Goal: Task Accomplishment & Management: Use online tool/utility

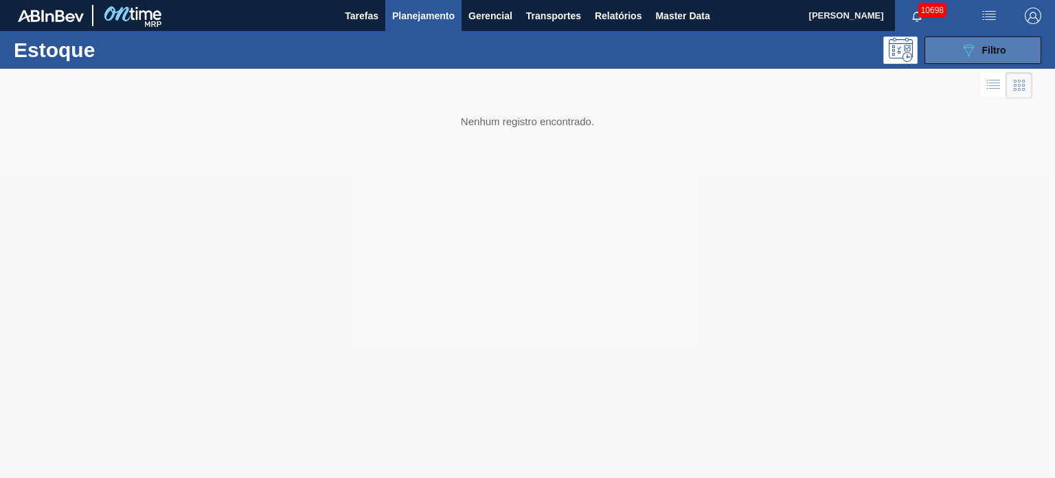
drag, startPoint x: 1000, startPoint y: 44, endPoint x: 989, endPoint y: 41, distance: 11.5
click at [1000, 45] on span "Filtro" at bounding box center [995, 50] width 24 height 11
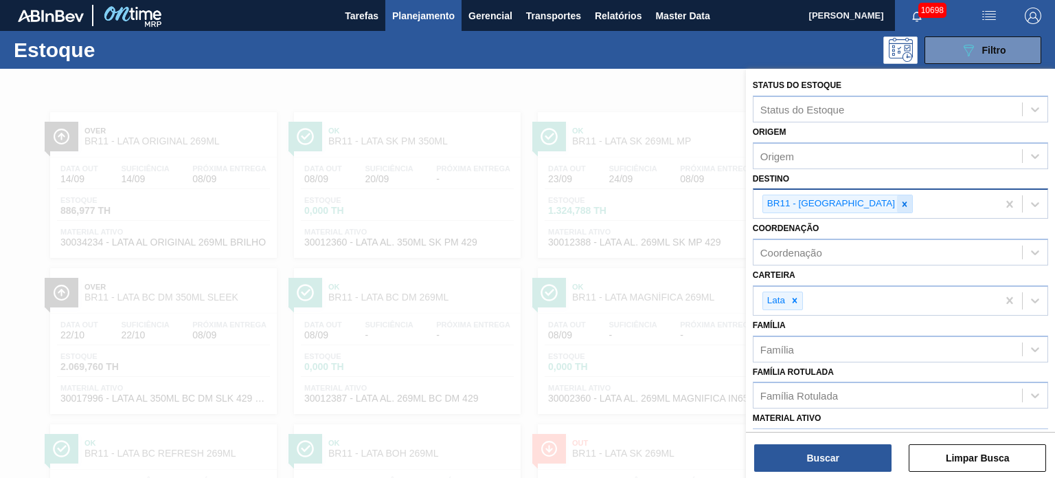
click at [903, 204] on icon at bounding box center [905, 203] width 5 height 5
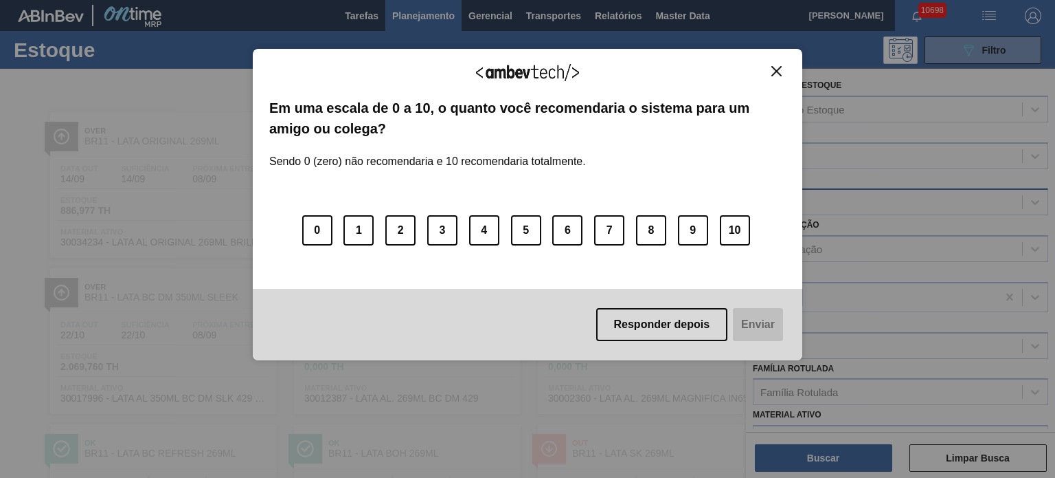
click at [775, 72] on img "Close" at bounding box center [777, 71] width 10 height 10
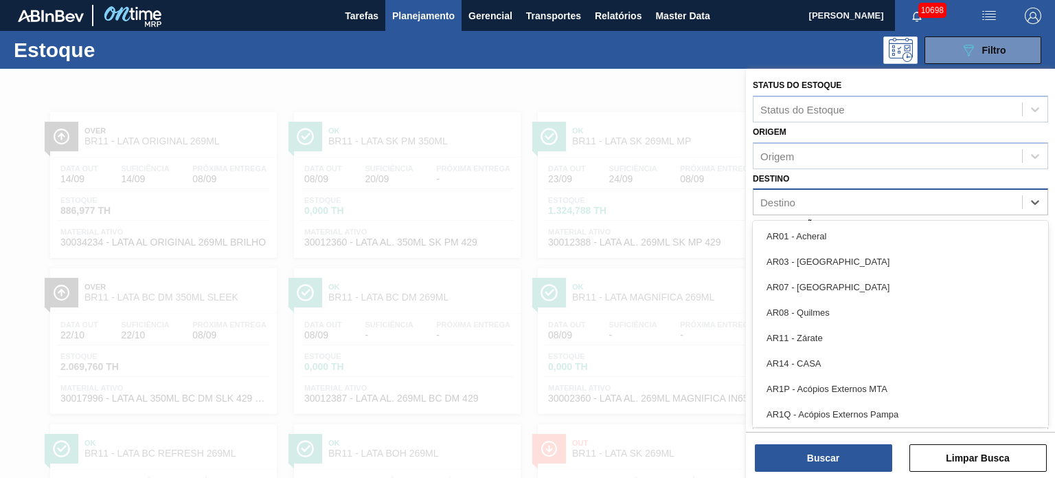
click at [823, 204] on div "Destino" at bounding box center [888, 202] width 269 height 20
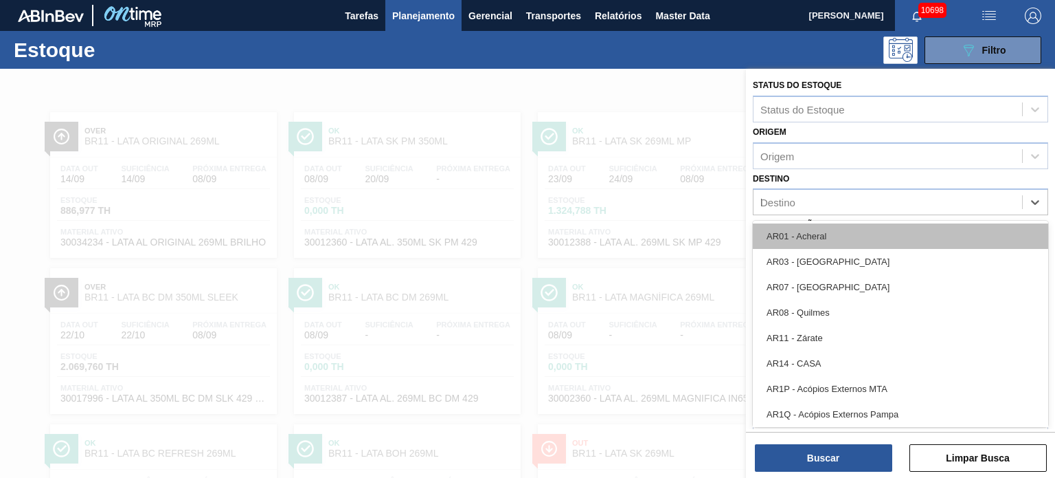
type input "lu"
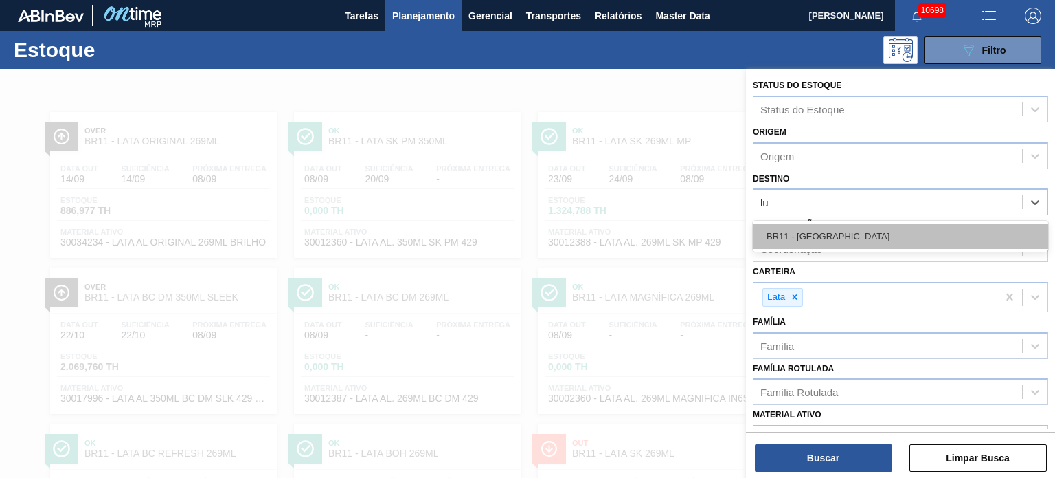
click at [805, 236] on div "BR11 - [GEOGRAPHIC_DATA]" at bounding box center [900, 235] width 295 height 25
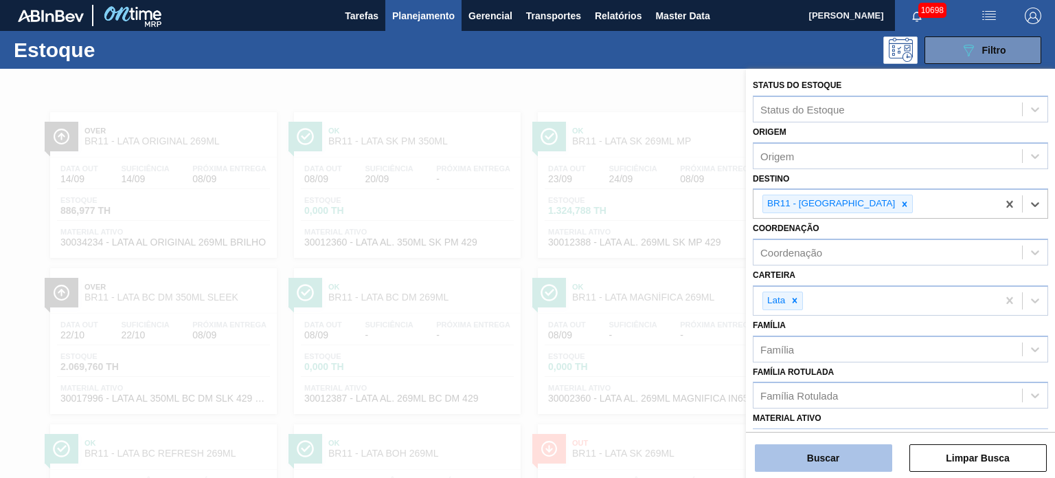
click at [811, 452] on button "Buscar" at bounding box center [823, 457] width 137 height 27
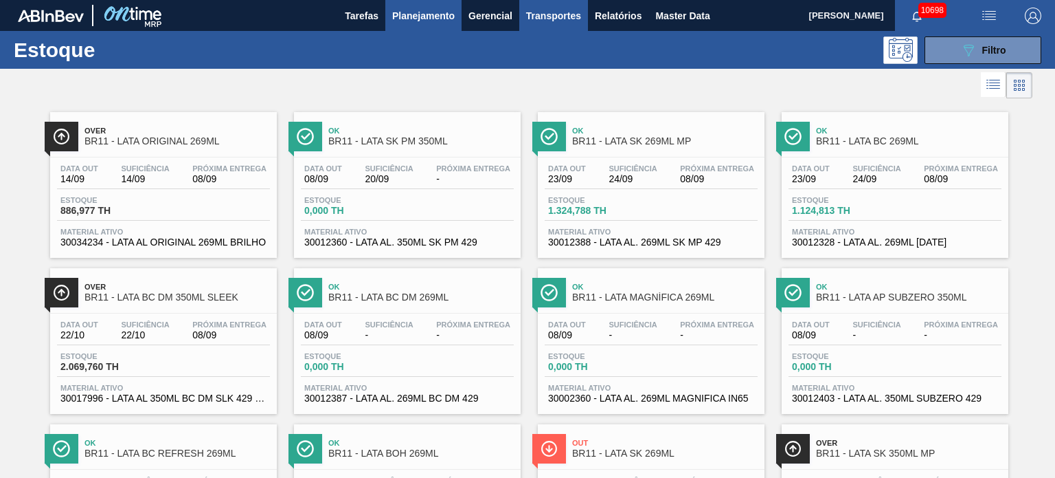
click at [549, 2] on button "Transportes" at bounding box center [553, 15] width 69 height 31
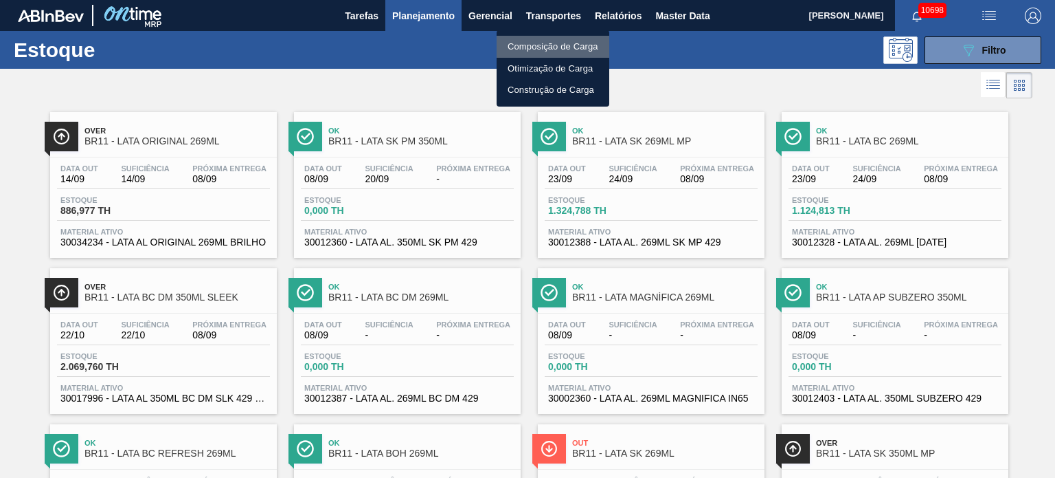
click at [519, 43] on li "Composição de Carga" at bounding box center [553, 47] width 113 height 22
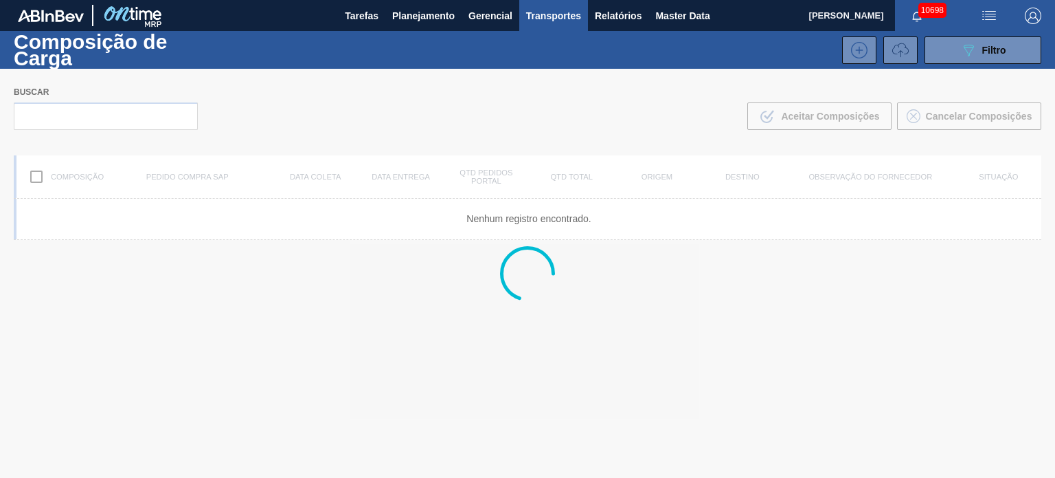
click at [893, 45] on icon at bounding box center [901, 50] width 16 height 16
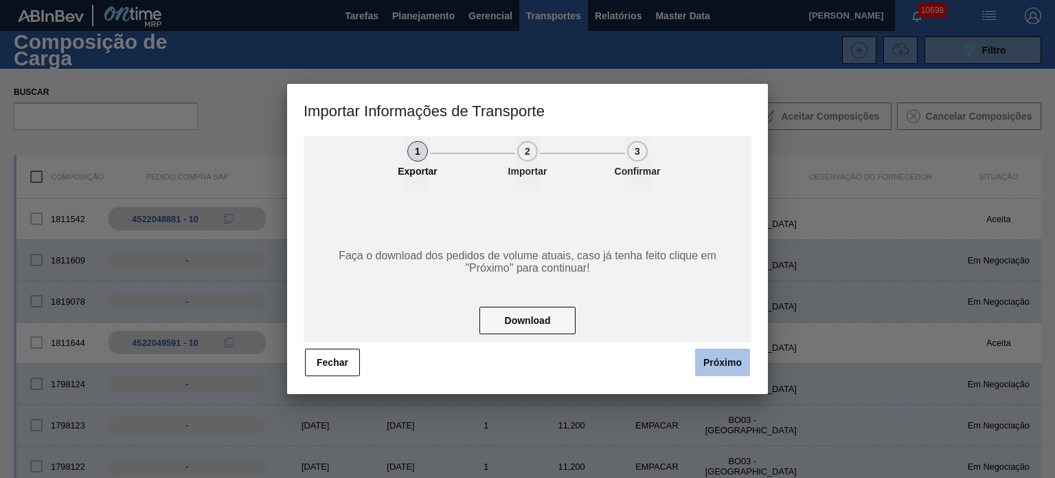
click at [726, 356] on button "Próximo" at bounding box center [722, 361] width 55 height 27
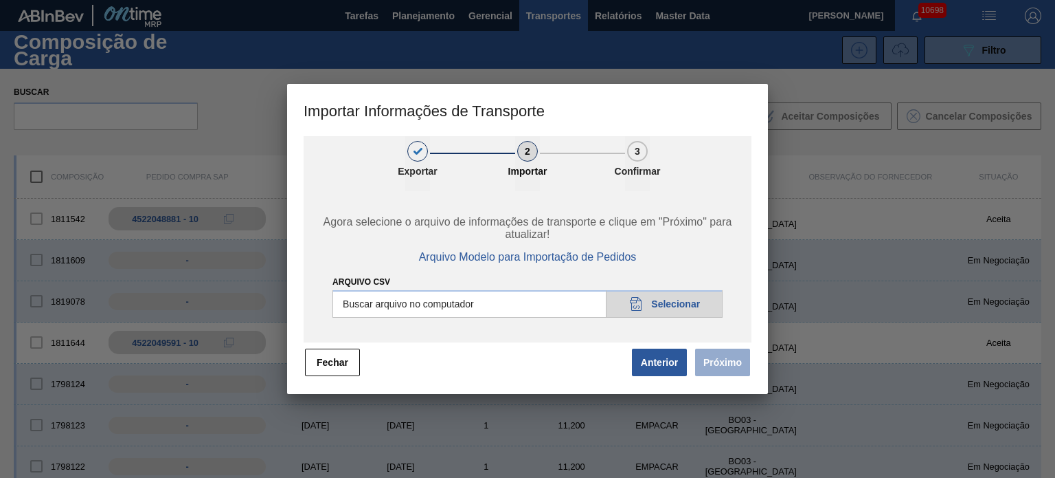
click at [667, 302] on input "Arquivo CSV" at bounding box center [528, 303] width 390 height 27
type input "C:\fakepath\IMP.csv"
click at [715, 368] on button "Próximo" at bounding box center [722, 361] width 55 height 27
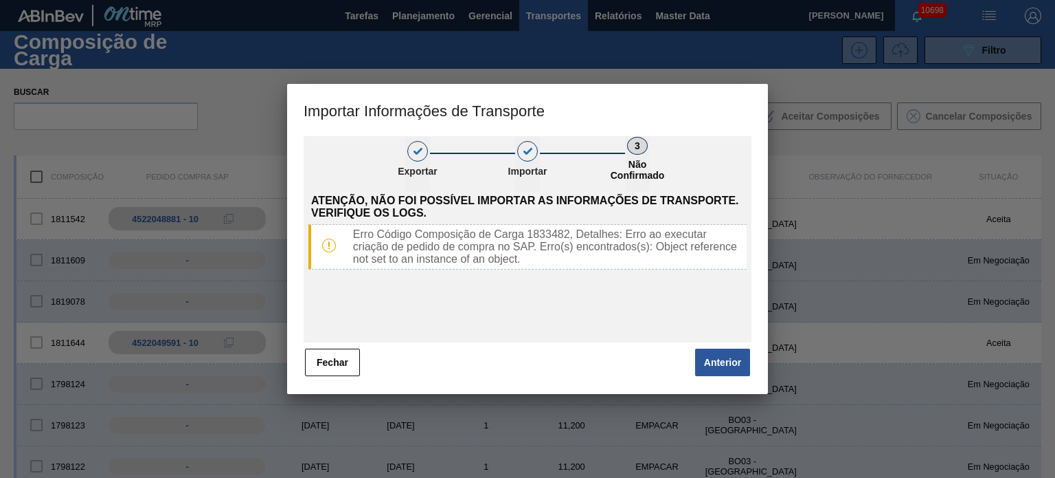
drag, startPoint x: 352, startPoint y: 365, endPoint x: 388, endPoint y: 348, distance: 39.4
click at [352, 366] on button "Fechar" at bounding box center [332, 361] width 55 height 27
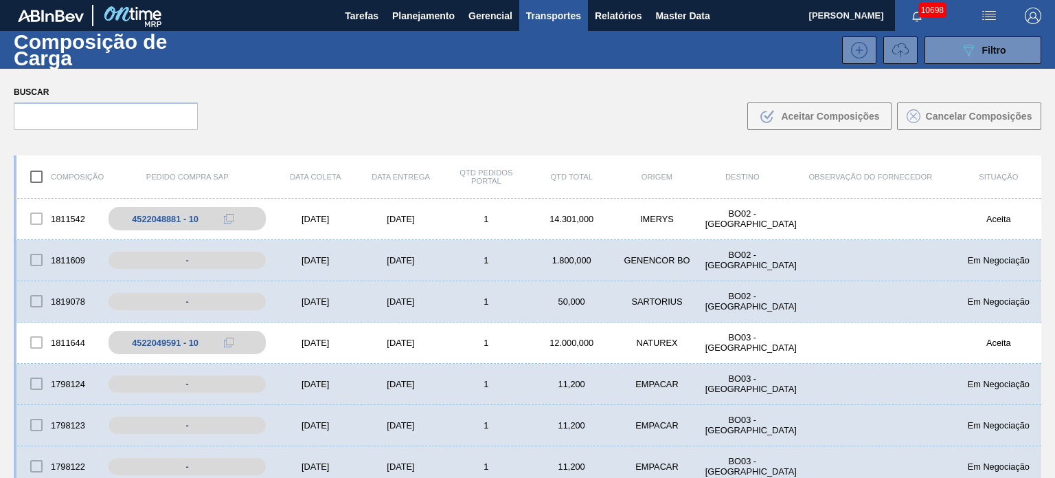
click at [906, 53] on icon at bounding box center [901, 50] width 16 height 16
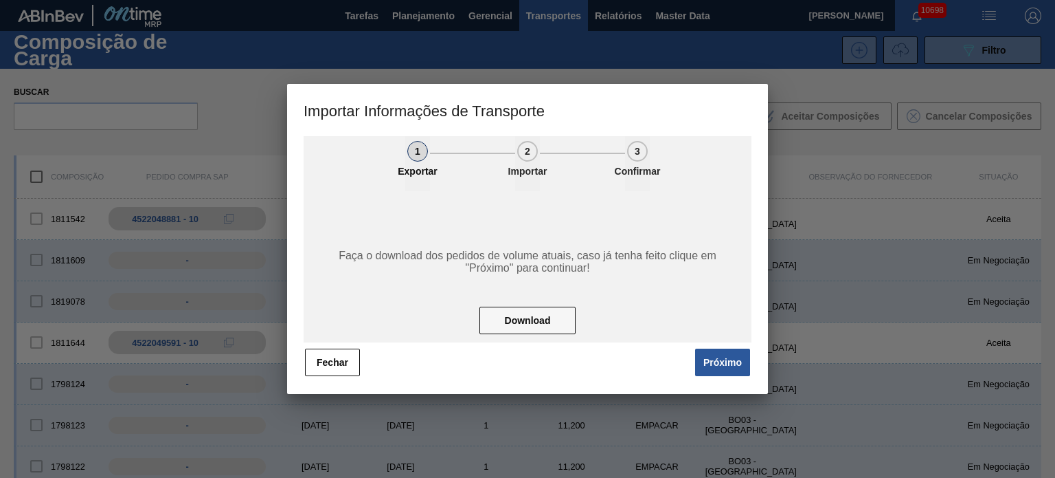
drag, startPoint x: 735, startPoint y: 362, endPoint x: 711, endPoint y: 345, distance: 29.6
click at [735, 362] on button "Próximo" at bounding box center [722, 361] width 55 height 27
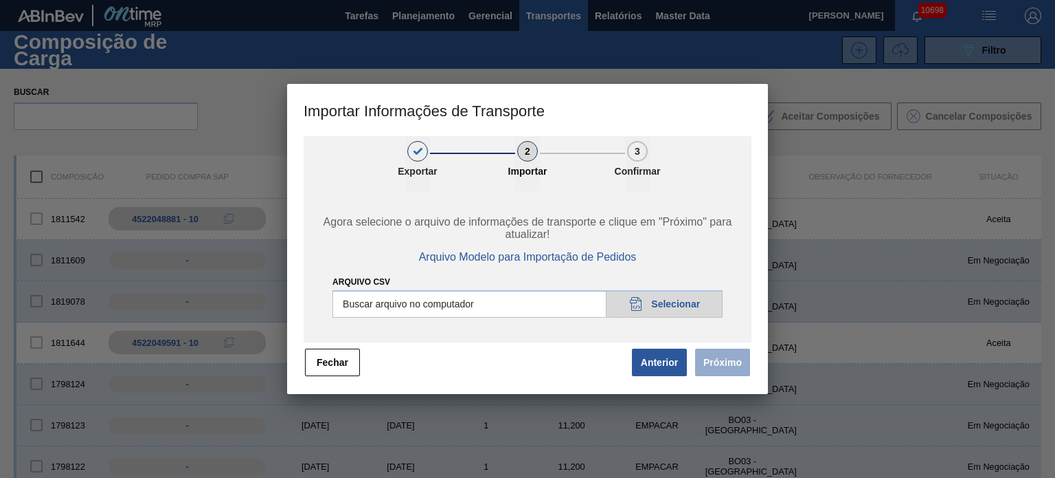
drag, startPoint x: 687, startPoint y: 323, endPoint x: 681, endPoint y: 307, distance: 17.0
click at [686, 323] on div "Agora selecione o arquivo de informações de transporte e clique em "Próximo" pa…" at bounding box center [528, 266] width 448 height 151
click at [681, 307] on input "Arquivo CSV" at bounding box center [528, 303] width 390 height 27
type input "C:\fakepath\IMP.csv"
click at [743, 359] on button "Próximo" at bounding box center [722, 361] width 55 height 27
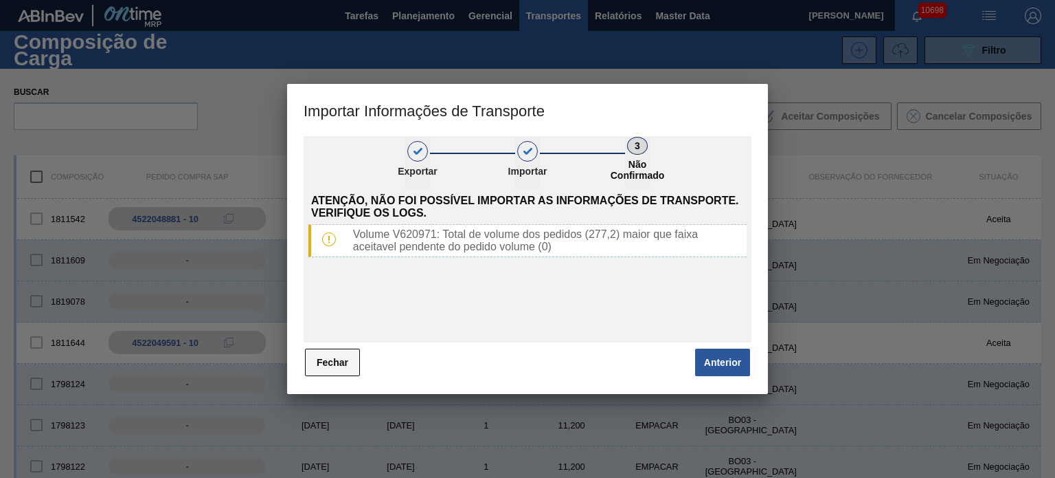
click at [333, 357] on button "Fechar" at bounding box center [332, 361] width 55 height 27
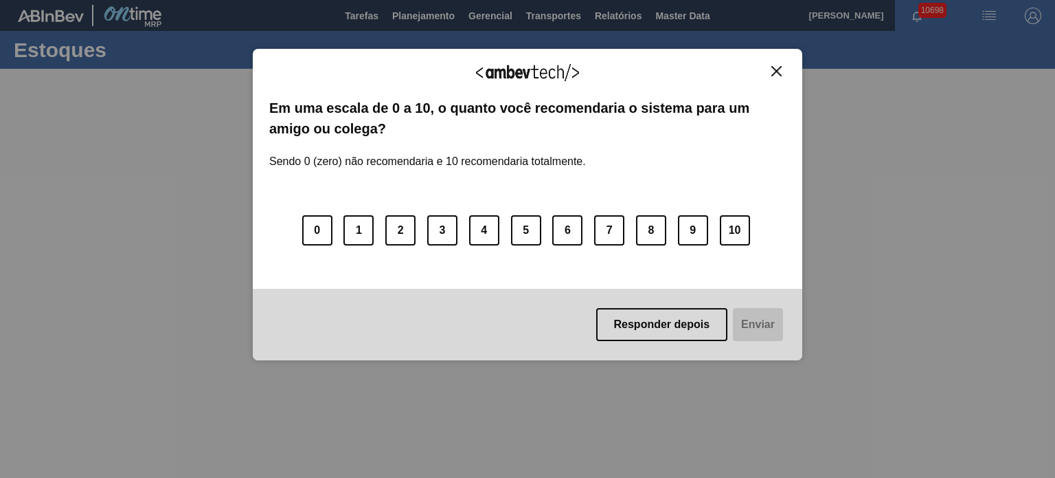
click at [770, 72] on button "Close" at bounding box center [777, 71] width 19 height 12
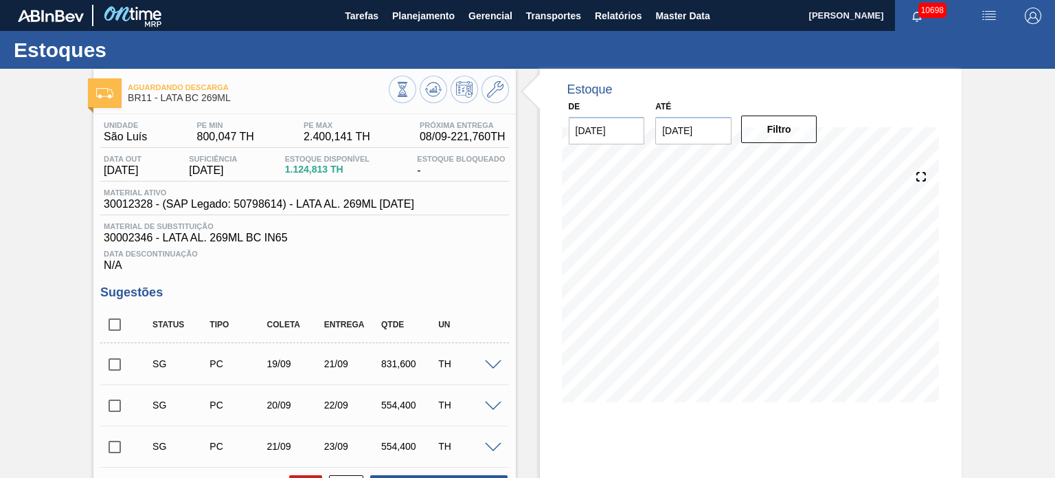
click at [486, 364] on span at bounding box center [493, 365] width 16 height 10
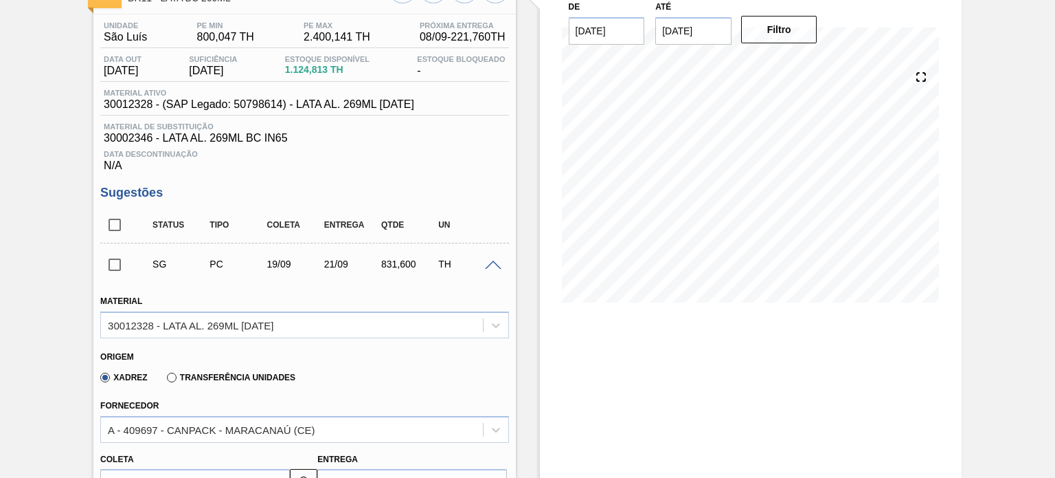
scroll to position [275, 0]
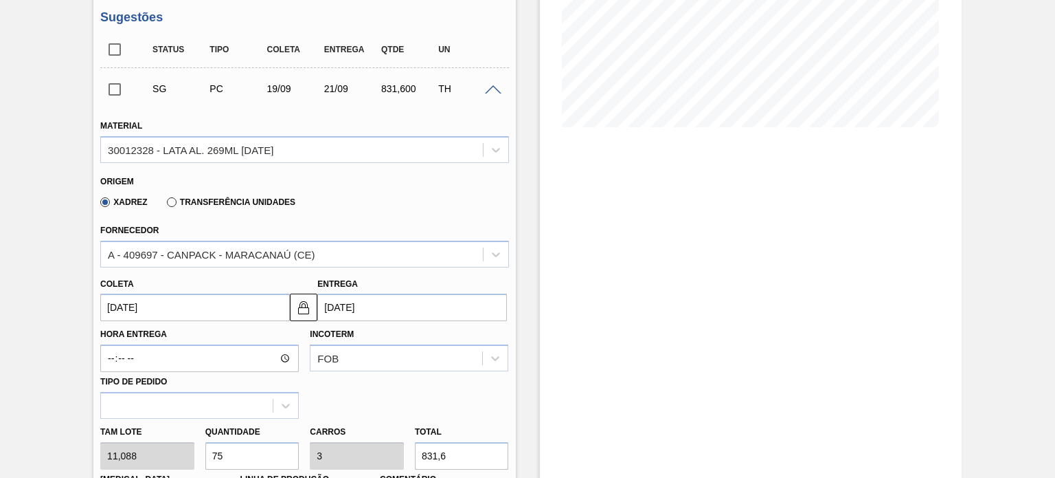
click at [143, 307] on input "19/09/2025" at bounding box center [195, 306] width 190 height 27
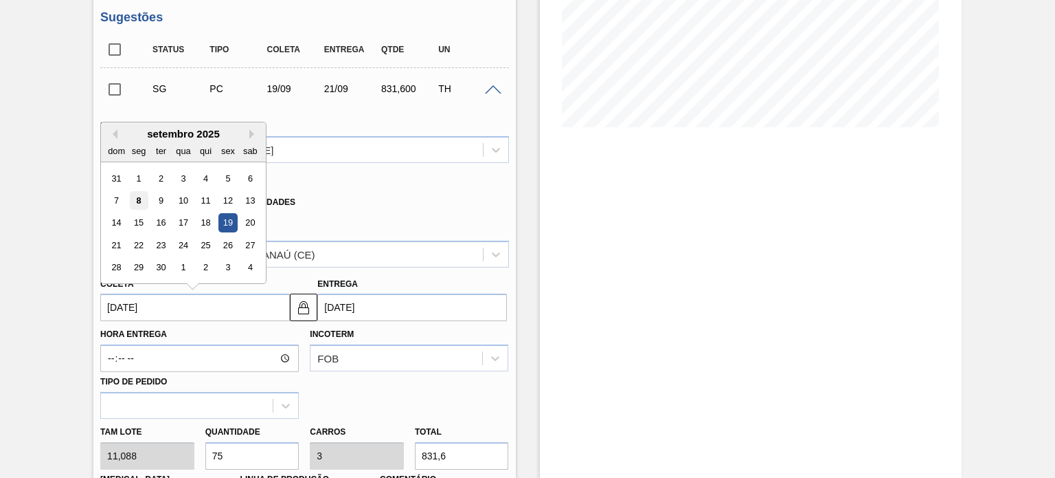
click at [132, 197] on div "8" at bounding box center [139, 200] width 19 height 19
type input "08/09/2025"
type input "10/09/2025"
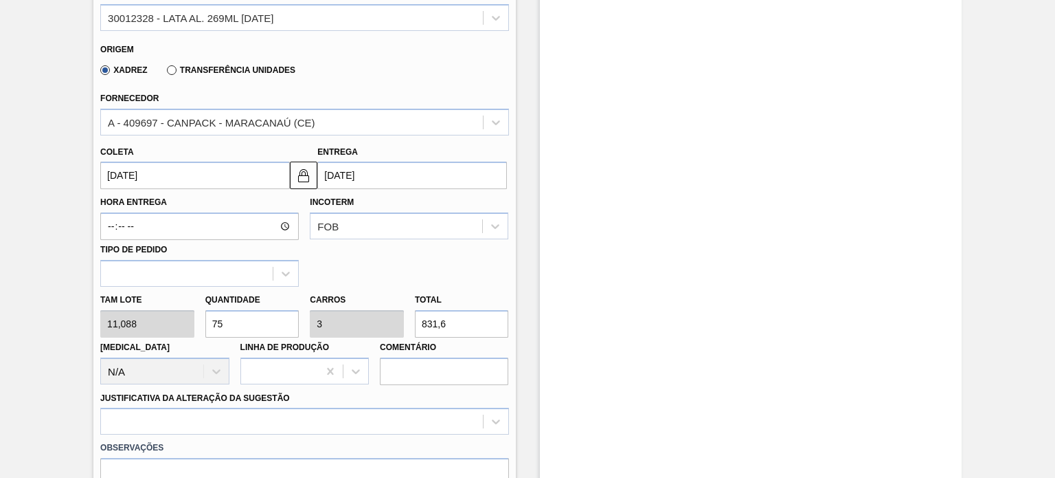
scroll to position [412, 0]
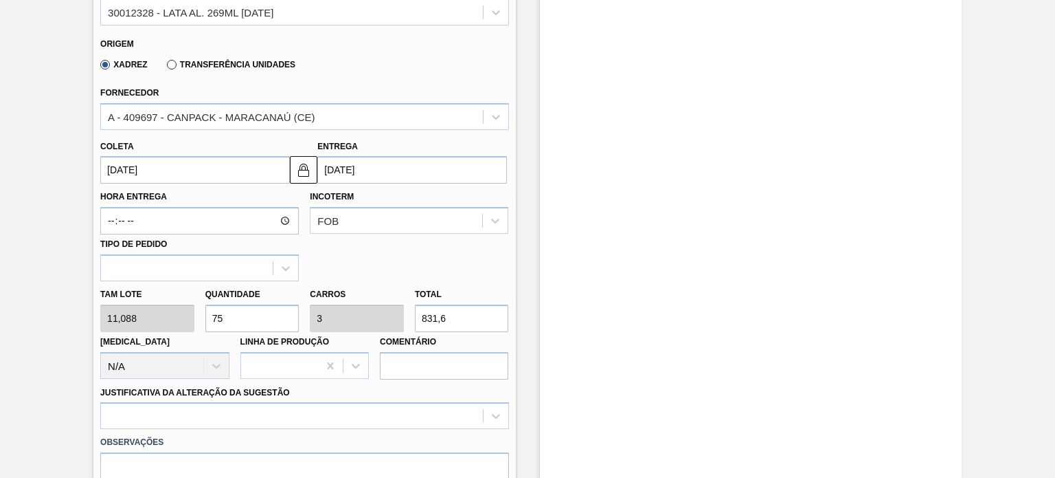
click at [188, 326] on div "Tam lote 11,088 Quantidade 75 Carros 3 Total 831,6 Doca N/A Linha de Produção C…" at bounding box center [304, 330] width 419 height 98
type input "2"
type input "0,08"
type input "22,176"
type input "25"
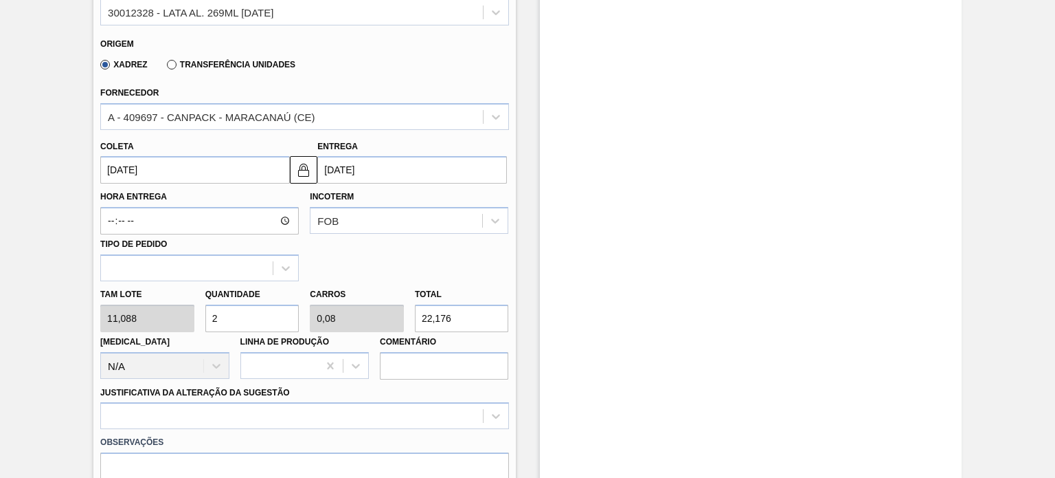
type input "1"
type input "277,2"
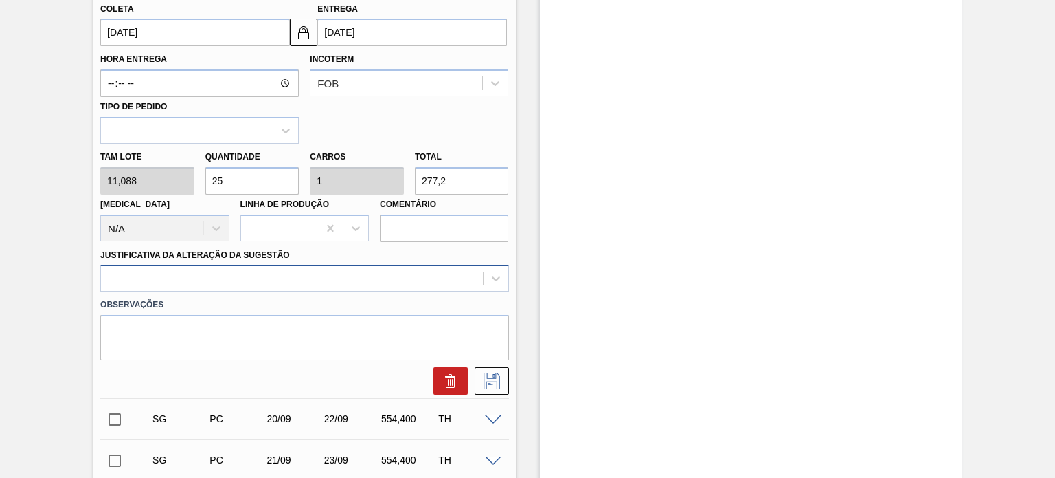
type input "25"
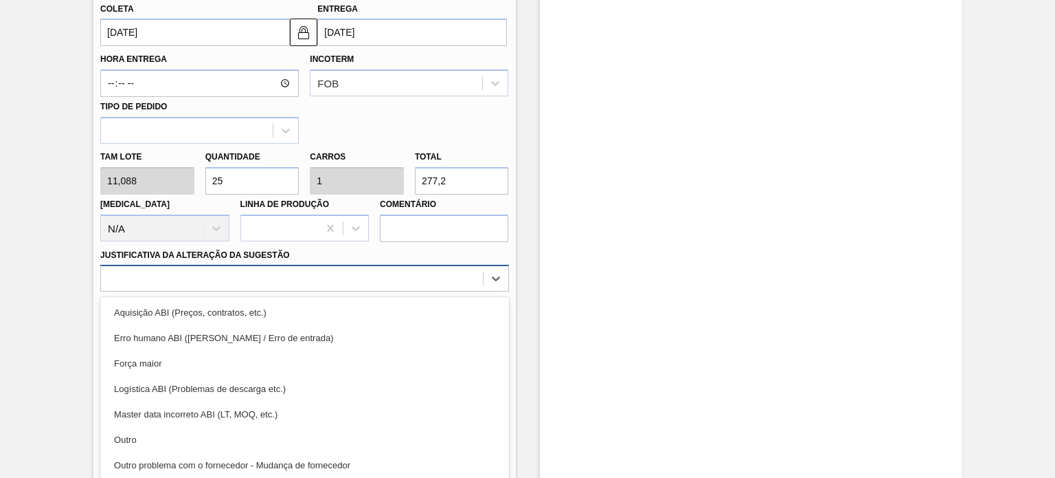
click at [247, 279] on div "option Aquisição ABI (Preços, contratos, etc.) focused, 1 of 18. 18 results ava…" at bounding box center [304, 278] width 408 height 27
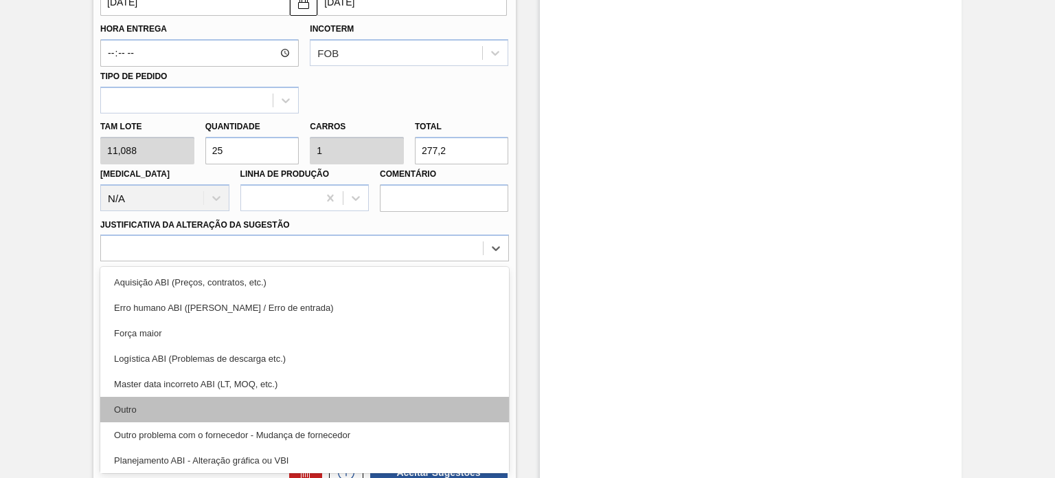
click at [194, 410] on div "Outro" at bounding box center [304, 408] width 408 height 25
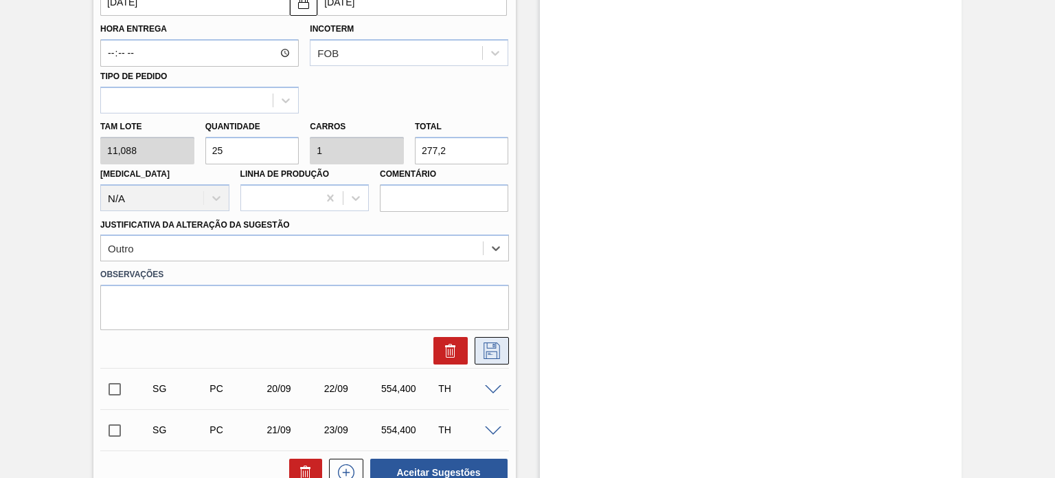
click at [497, 348] on icon at bounding box center [492, 350] width 22 height 16
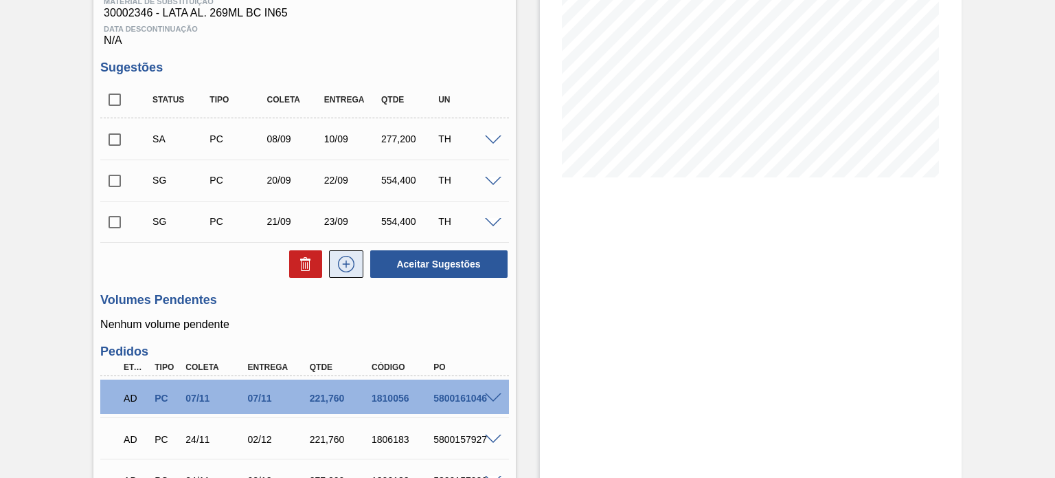
scroll to position [99, 0]
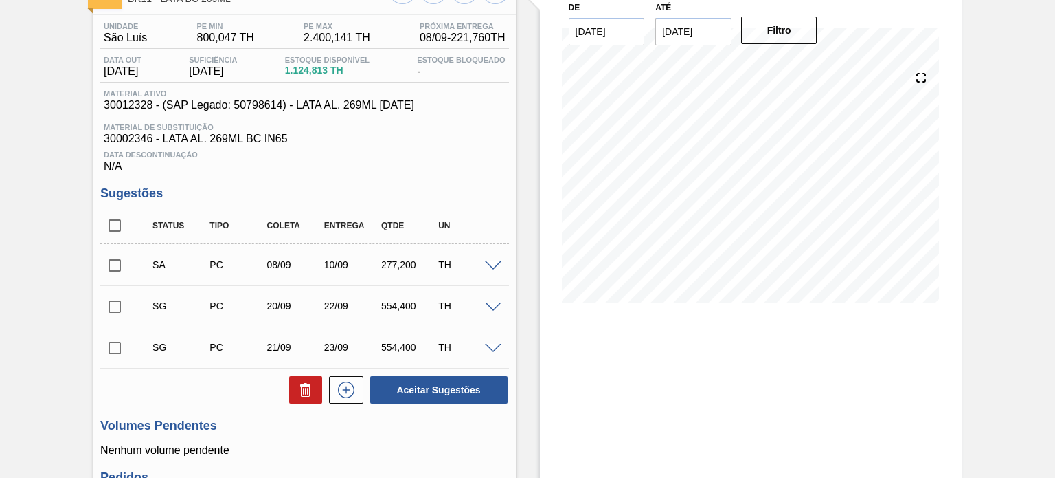
click at [114, 258] on input "checkbox" at bounding box center [114, 265] width 29 height 29
click at [456, 396] on button "Aceitar Sugestões" at bounding box center [438, 389] width 137 height 27
checkbox input "false"
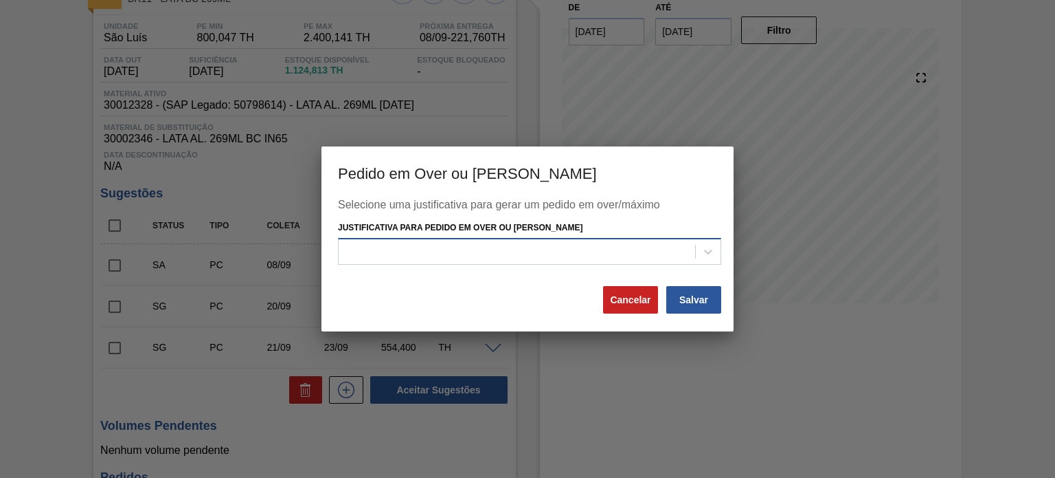
drag, startPoint x: 574, startPoint y: 256, endPoint x: 557, endPoint y: 260, distance: 18.2
click at [574, 256] on div at bounding box center [517, 251] width 357 height 20
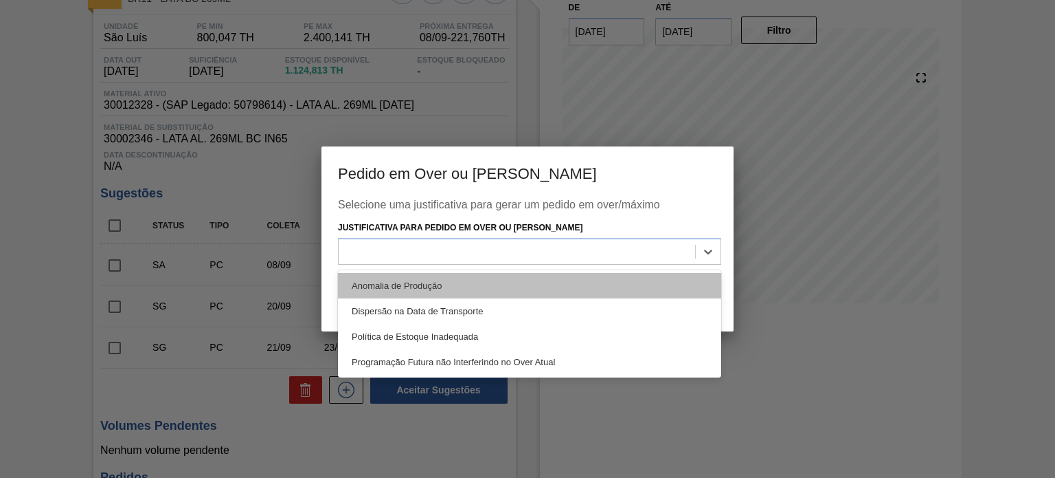
click at [511, 274] on div "Anomalia de Produção" at bounding box center [529, 285] width 383 height 25
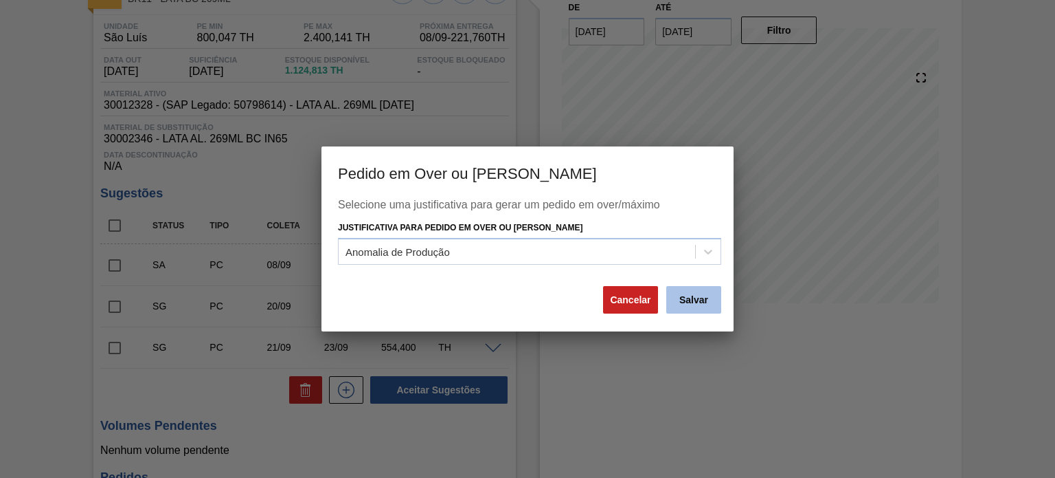
click at [684, 296] on button "Salvar" at bounding box center [694, 299] width 55 height 27
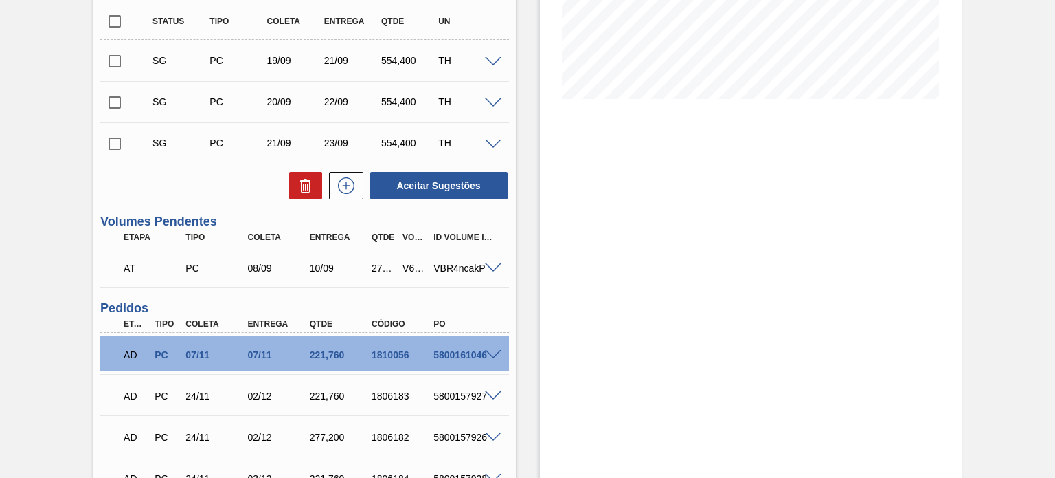
scroll to position [305, 0]
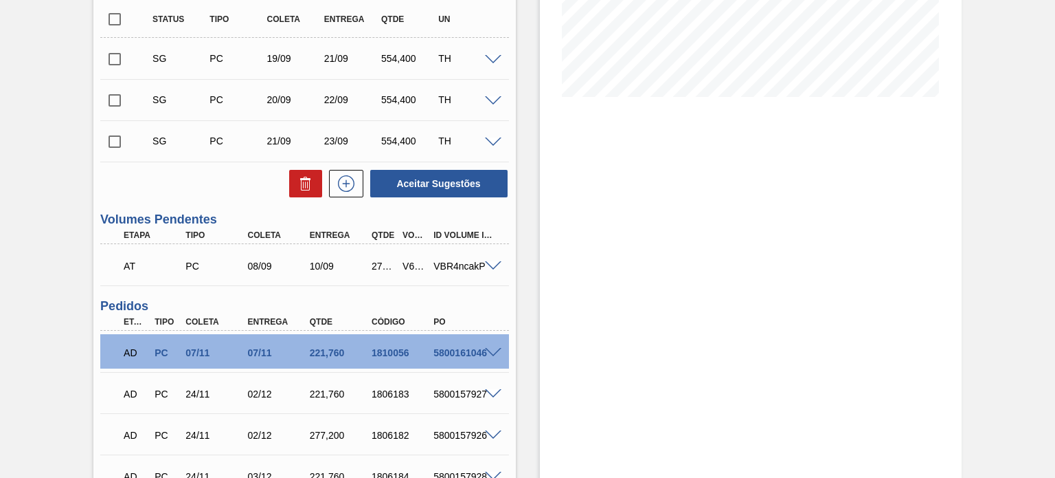
click at [404, 269] on div "V620971" at bounding box center [414, 265] width 31 height 11
copy div "V620971"
click at [508, 417] on div "Unidade São Luís PE MIN 800,047 TH PE MAX 2.400,141 TH Próxima Entrega 08/09 - …" at bounding box center [304, 411] width 422 height 1205
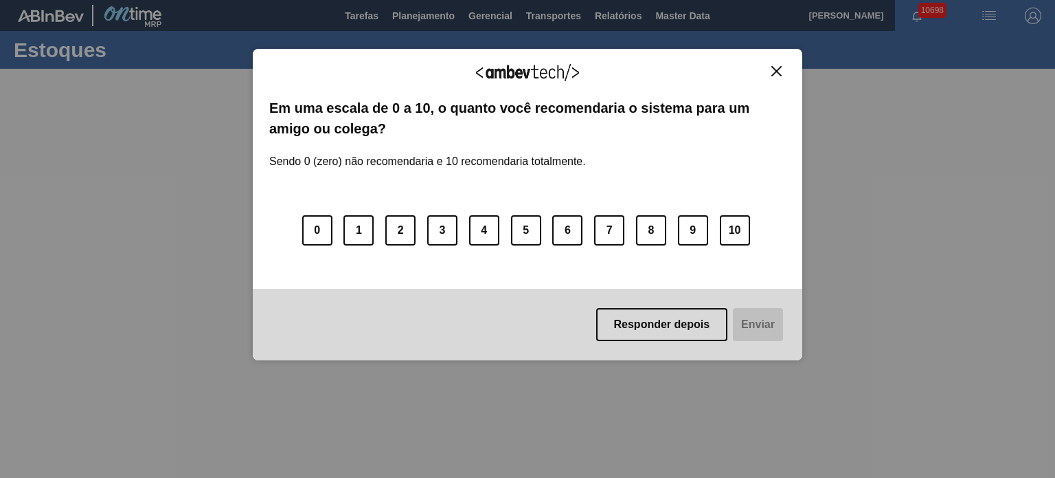
click at [775, 71] on img "Close" at bounding box center [777, 71] width 10 height 10
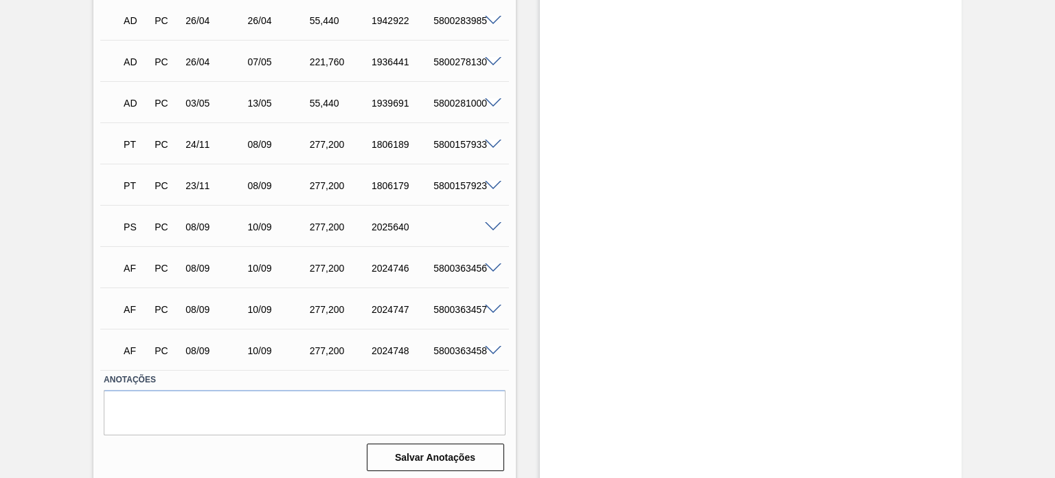
scroll to position [854, 0]
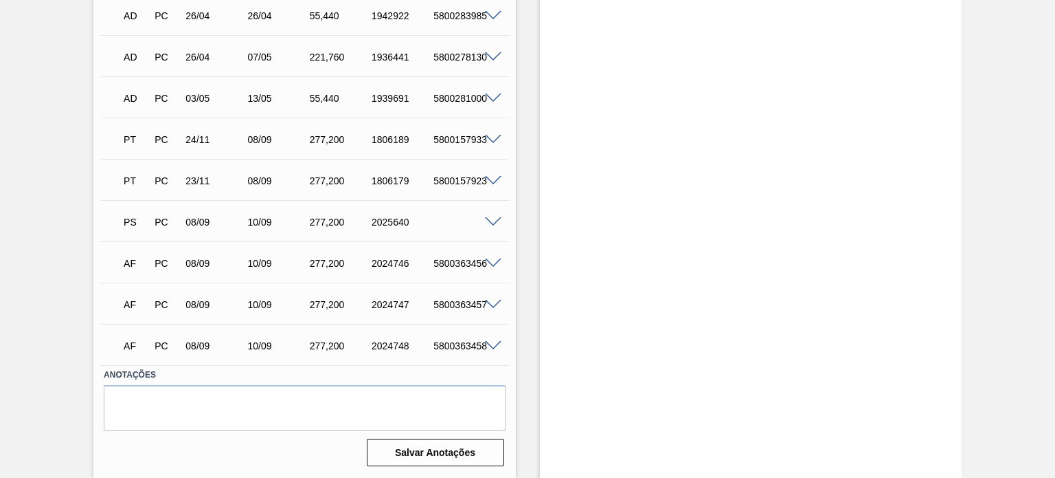
click at [496, 222] on span at bounding box center [493, 222] width 16 height 10
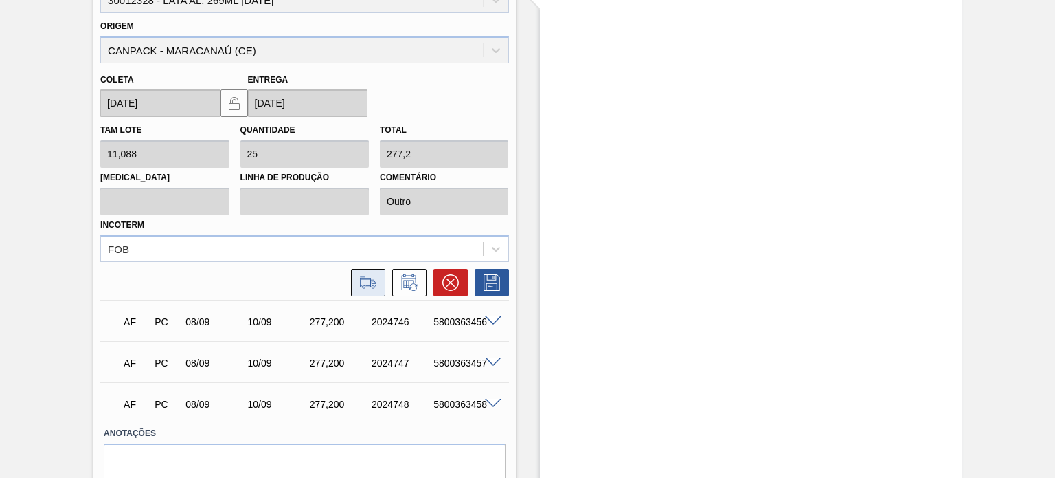
click at [357, 270] on button at bounding box center [368, 282] width 34 height 27
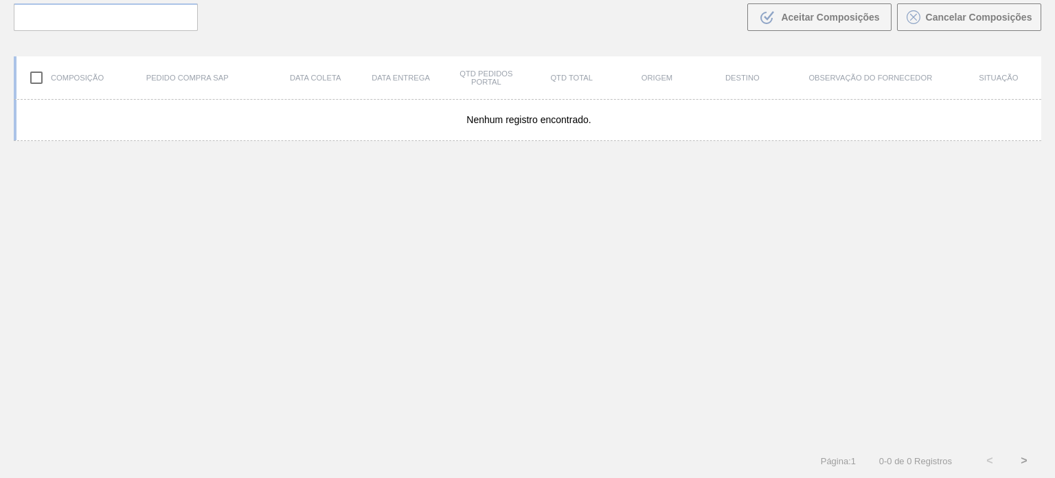
scroll to position [99, 0]
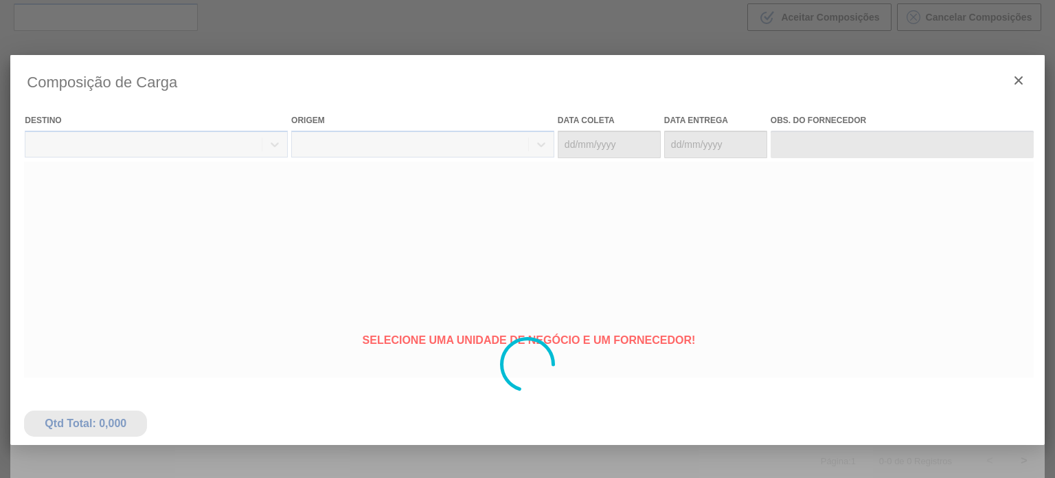
type coleta "08/09/2025"
type entrega "10/09/2025"
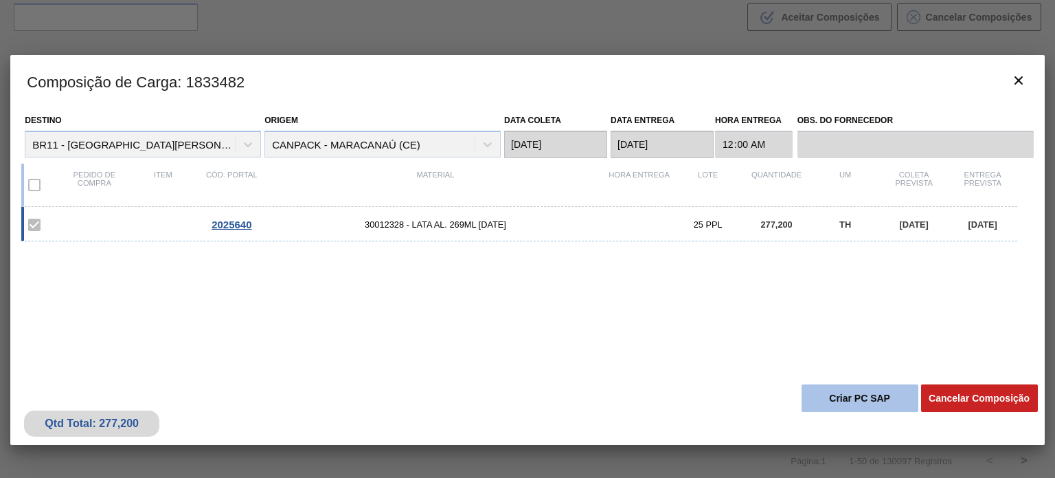
click at [855, 392] on button "Criar PC SAP" at bounding box center [860, 397] width 117 height 27
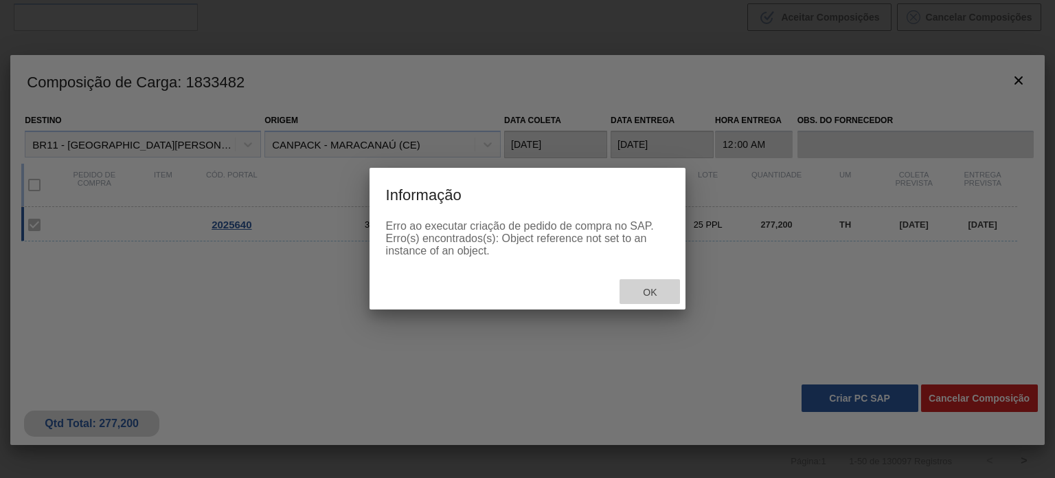
click at [645, 293] on span "Ok" at bounding box center [650, 292] width 36 height 11
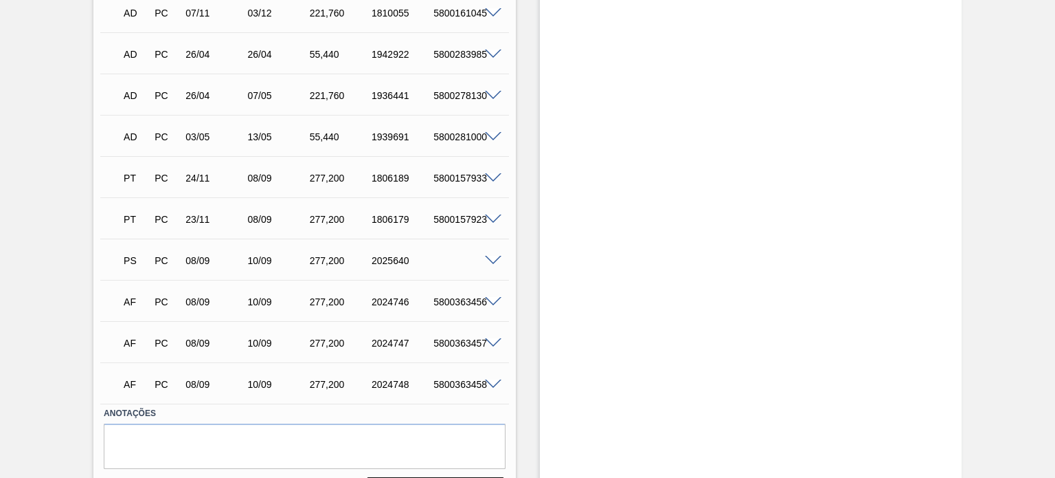
scroll to position [825, 0]
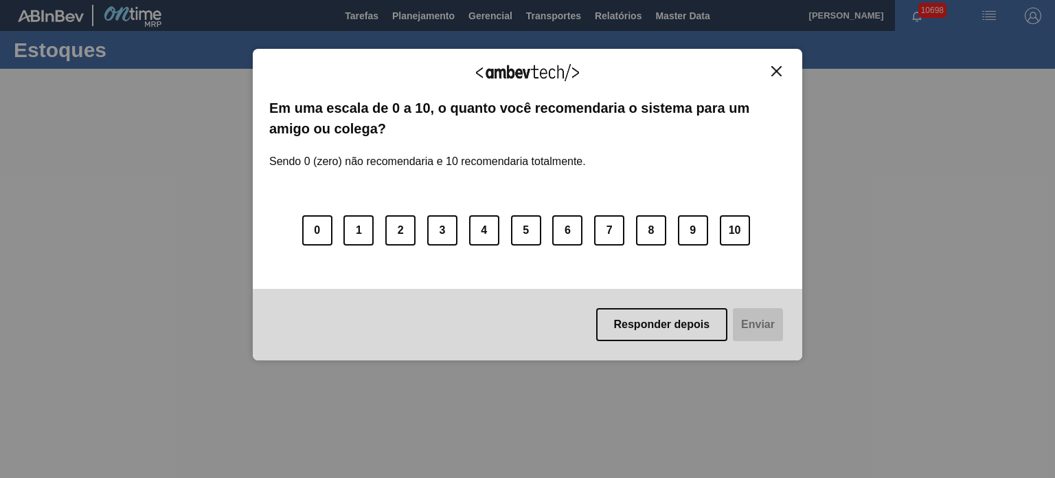
click at [772, 73] on img "Close" at bounding box center [777, 71] width 10 height 10
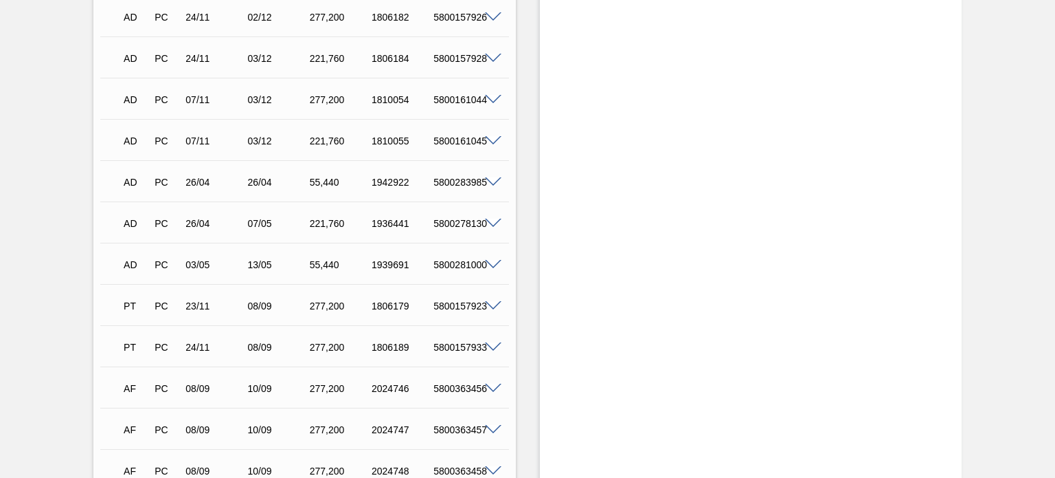
scroll to position [854, 0]
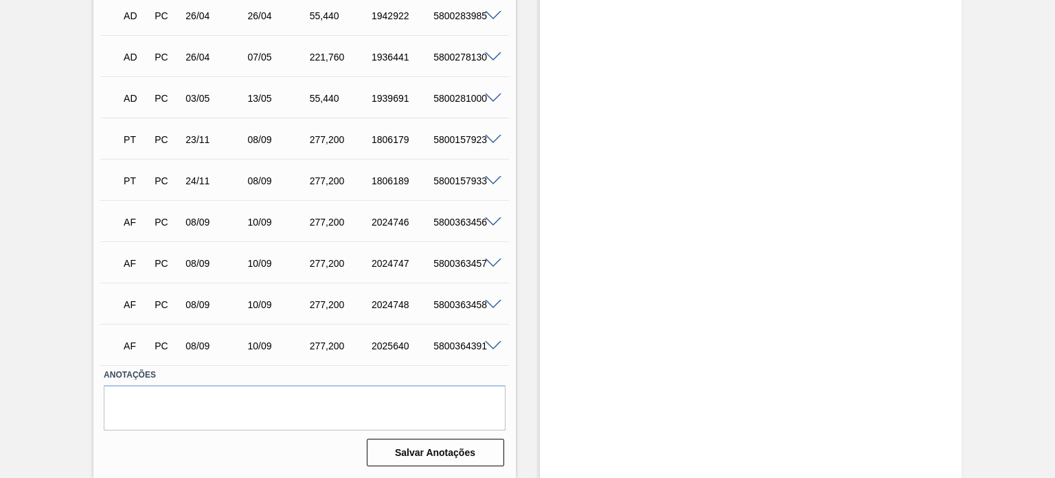
click at [470, 348] on div "5800364391" at bounding box center [464, 345] width 68 height 11
copy div "5800364391"
click at [497, 339] on div at bounding box center [495, 344] width 27 height 10
click at [495, 343] on span at bounding box center [493, 346] width 16 height 10
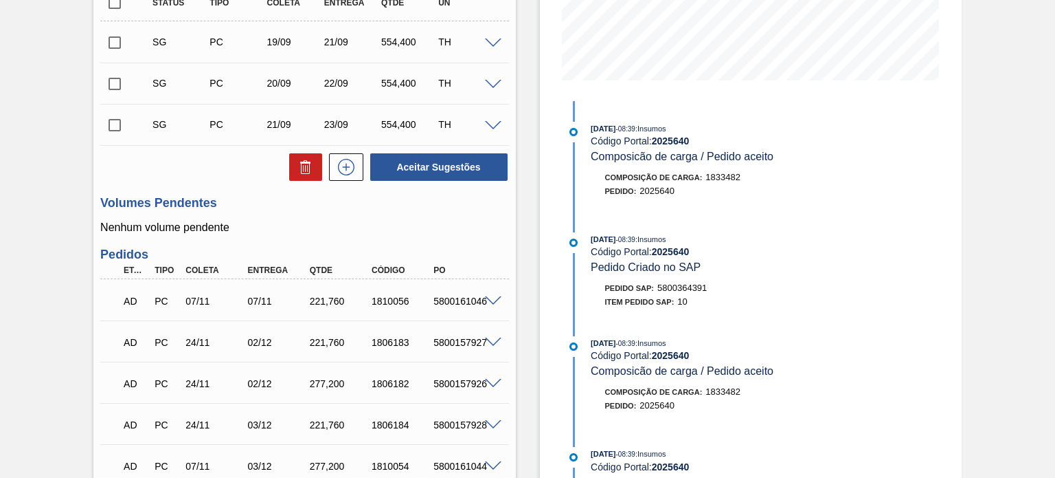
scroll to position [304, 0]
